Goal: Book appointment/travel/reservation

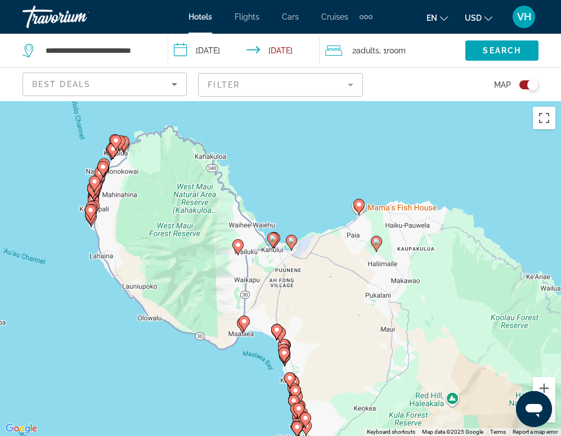
drag, startPoint x: 55, startPoint y: 293, endPoint x: 114, endPoint y: 327, distance: 68.5
click at [115, 328] on div "To activate drag with keyboard, press Alt + Enter. Once in keyboard drag state,…" at bounding box center [280, 268] width 561 height 335
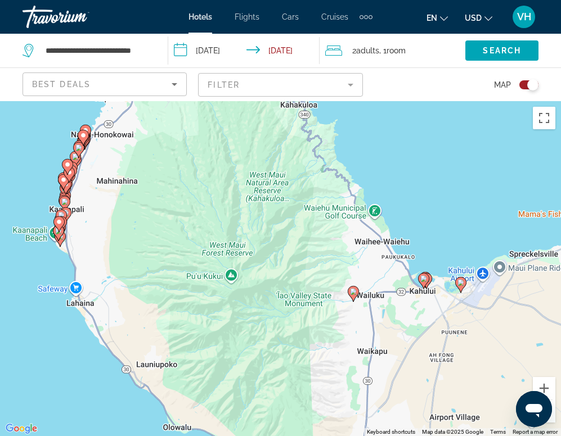
drag, startPoint x: 107, startPoint y: 290, endPoint x: 97, endPoint y: 411, distance: 121.3
click at [97, 411] on div "To activate drag with keyboard, press Alt + Enter. Once in keyboard drag state,…" at bounding box center [280, 268] width 561 height 335
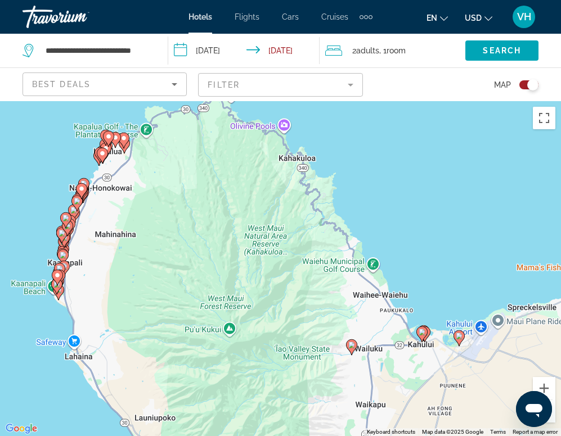
drag, startPoint x: 75, startPoint y: 357, endPoint x: 78, endPoint y: 420, distance: 63.6
click at [78, 420] on div "To activate drag with keyboard, press Alt + Enter. Once in keyboard drag state,…" at bounding box center [280, 268] width 561 height 335
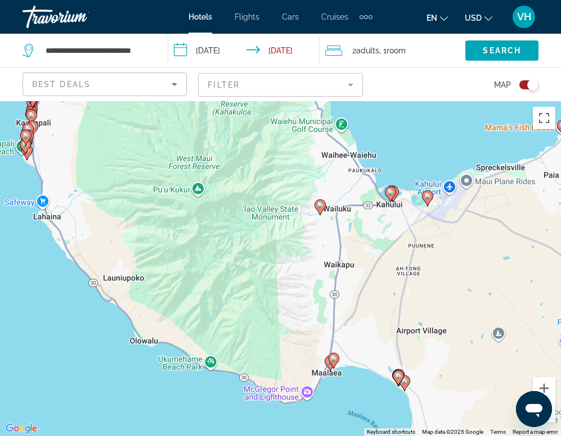
drag, startPoint x: 29, startPoint y: 348, endPoint x: -3, endPoint y: 206, distance: 145.3
click at [0, 206] on html "**********" at bounding box center [280, 218] width 561 height 436
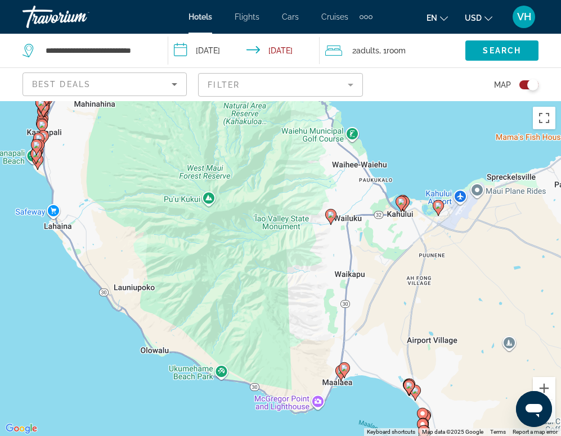
drag, startPoint x: 66, startPoint y: 308, endPoint x: 75, endPoint y: 324, distance: 18.4
click at [76, 325] on div "To activate drag with keyboard, press Alt + Enter. Once in keyboard drag state,…" at bounding box center [280, 268] width 561 height 335
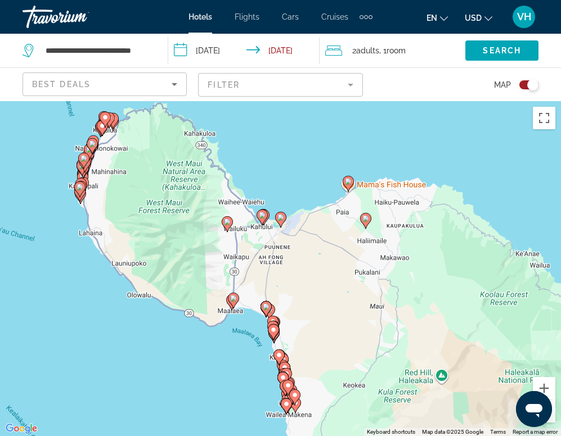
drag, startPoint x: 40, startPoint y: 358, endPoint x: 74, endPoint y: 305, distance: 62.9
click at [74, 305] on div "To activate drag with keyboard, press Alt + Enter. Once in keyboard drag state,…" at bounding box center [280, 268] width 561 height 335
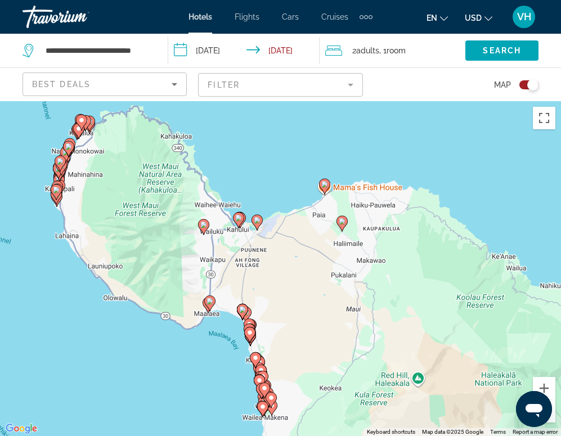
drag, startPoint x: 73, startPoint y: 333, endPoint x: 60, endPoint y: 328, distance: 13.6
click at [61, 330] on div "To activate drag with keyboard, press Alt + Enter. Once in keyboard drag state,…" at bounding box center [280, 268] width 561 height 335
click at [173, 85] on icon "Sort by" at bounding box center [174, 84] width 13 height 13
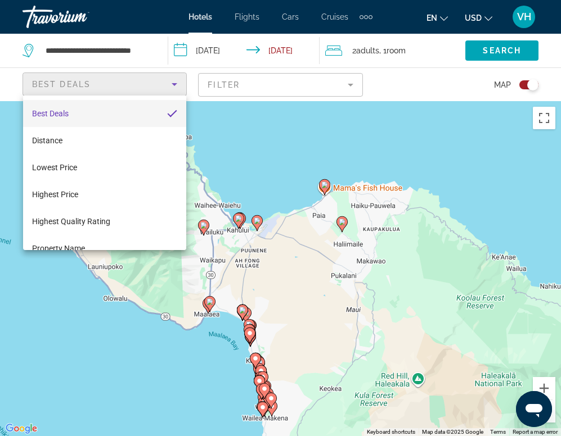
click at [173, 85] on div at bounding box center [280, 218] width 561 height 436
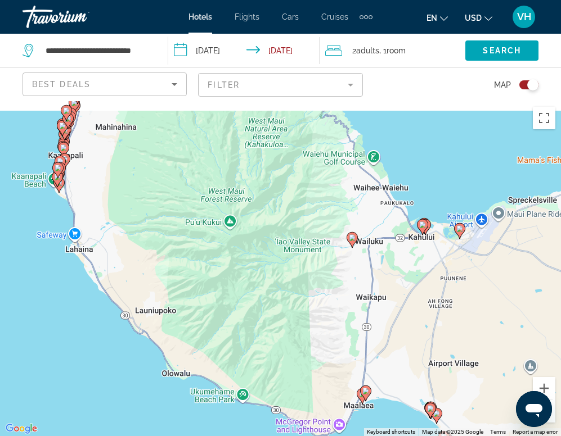
drag, startPoint x: 65, startPoint y: 265, endPoint x: 62, endPoint y: 362, distance: 96.8
click at [62, 362] on div "To activate drag with keyboard, press Alt + Enter. Once in keyboard drag state,…" at bounding box center [280, 268] width 561 height 335
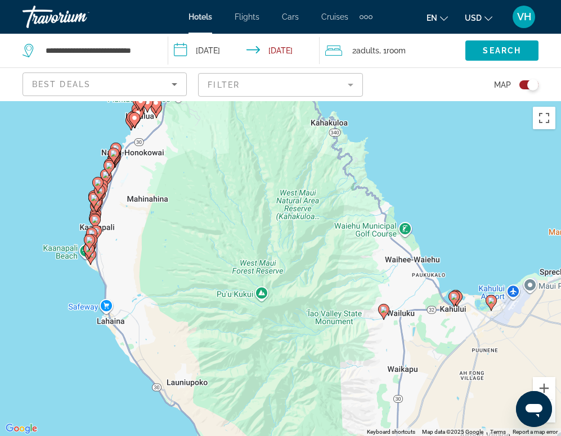
drag, startPoint x: 50, startPoint y: 372, endPoint x: 89, endPoint y: 385, distance: 40.7
click at [89, 385] on div "To activate drag with keyboard, press Alt + Enter. Once in keyboard drag state,…" at bounding box center [280, 268] width 561 height 335
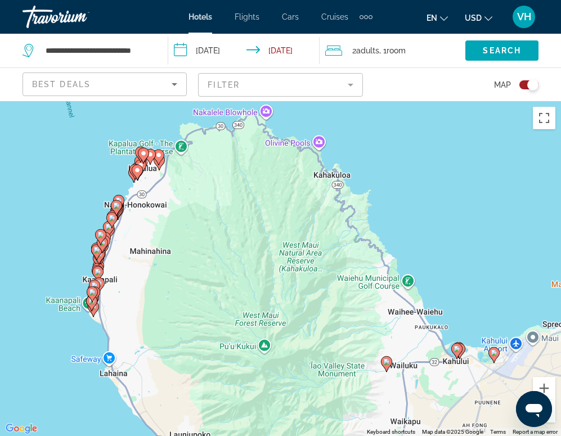
drag, startPoint x: 55, startPoint y: 288, endPoint x: 56, endPoint y: 339, distance: 50.6
click at [57, 339] on div "To activate drag with keyboard, press Alt + Enter. Once in keyboard drag state,…" at bounding box center [280, 268] width 561 height 335
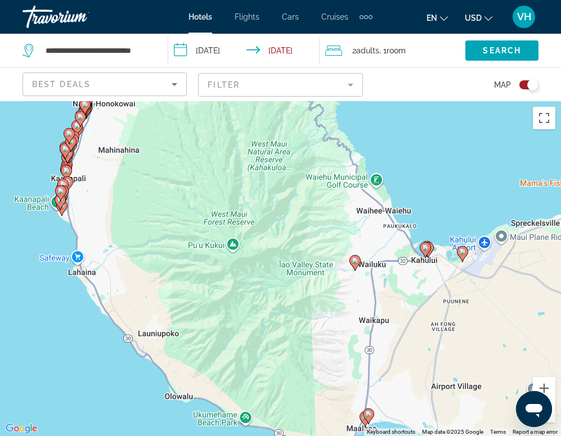
drag, startPoint x: 82, startPoint y: 251, endPoint x: 48, endPoint y: 141, distance: 115.4
click at [48, 142] on div "To activate drag with keyboard, press Alt + Enter. Once in keyboard drag state,…" at bounding box center [280, 268] width 561 height 335
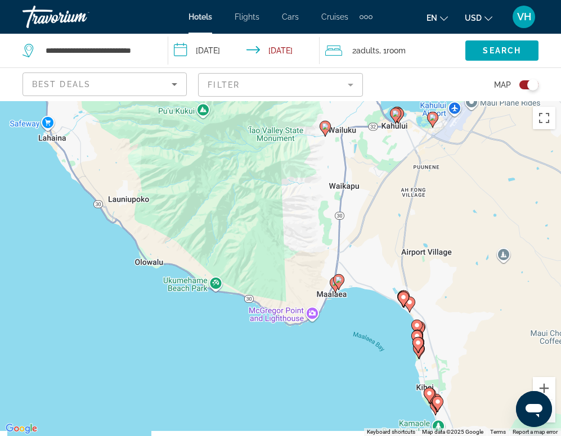
drag, startPoint x: 87, startPoint y: 317, endPoint x: 59, endPoint y: 195, distance: 124.7
click at [59, 196] on div "To activate drag with keyboard, press Alt + Enter. Once in keyboard drag state,…" at bounding box center [280, 268] width 561 height 335
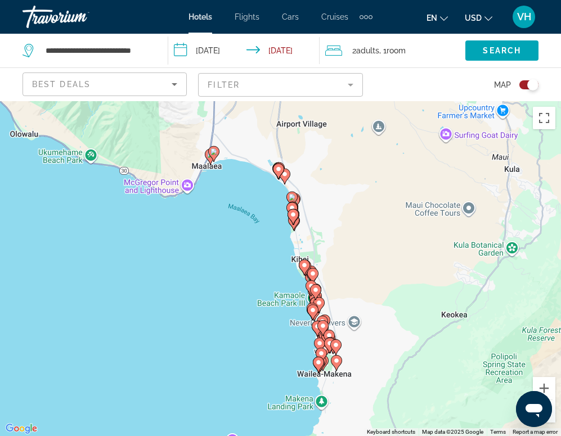
drag, startPoint x: 355, startPoint y: 348, endPoint x: 232, endPoint y: 222, distance: 176.6
click at [232, 222] on div "To activate drag with keyboard, press Alt + Enter. Once in keyboard drag state,…" at bounding box center [280, 268] width 561 height 335
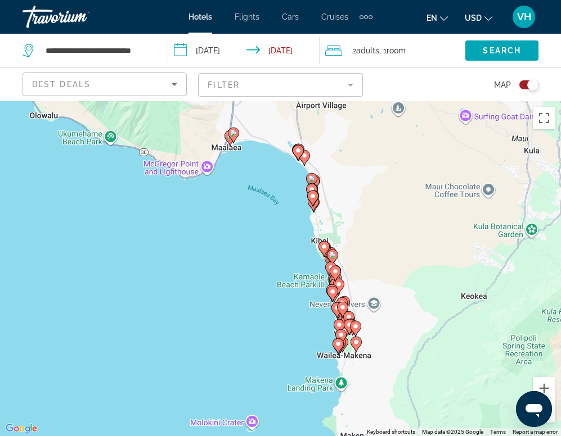
drag, startPoint x: 251, startPoint y: 320, endPoint x: 292, endPoint y: 352, distance: 52.1
click at [292, 352] on div "To activate drag with keyboard, press Alt + Enter. Once in keyboard drag state,…" at bounding box center [280, 268] width 561 height 335
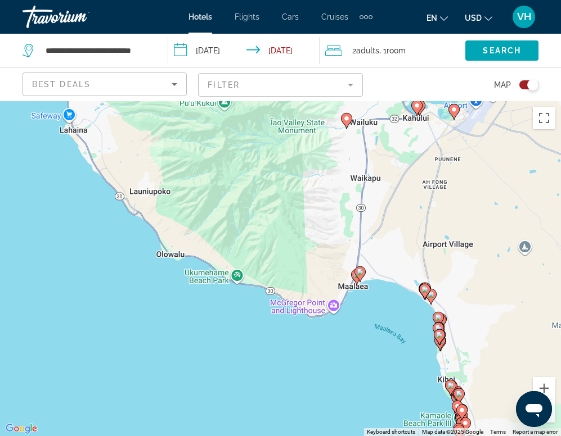
drag, startPoint x: 203, startPoint y: 290, endPoint x: 306, endPoint y: 372, distance: 131.7
click at [306, 372] on div "To activate drag with keyboard, press Alt + Enter. Once in keyboard drag state,…" at bounding box center [280, 268] width 561 height 335
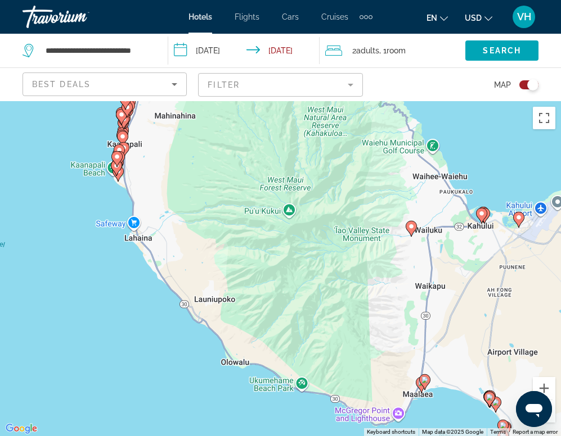
drag, startPoint x: 143, startPoint y: 302, endPoint x: 168, endPoint y: 369, distance: 71.5
click at [169, 371] on div "To activate drag with keyboard, press Alt + Enter. Once in keyboard drag state,…" at bounding box center [280, 268] width 561 height 335
